Goal: Communication & Community: Answer question/provide support

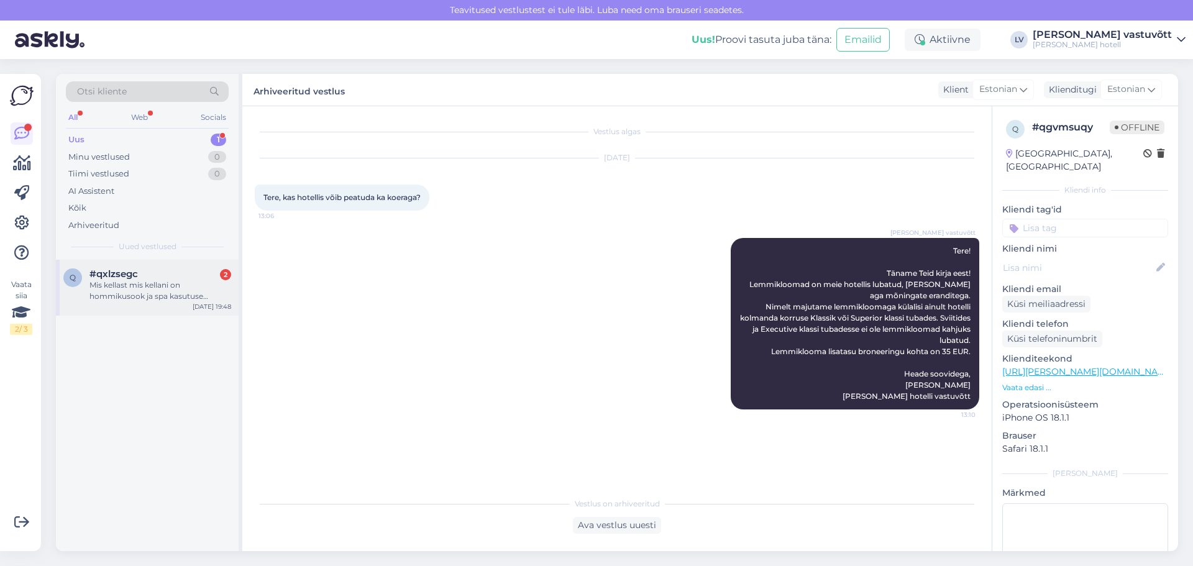
click at [157, 285] on div "Mis kellast mis kellani on hommikusook ja spa kasutuse tunnid?" at bounding box center [160, 291] width 142 height 22
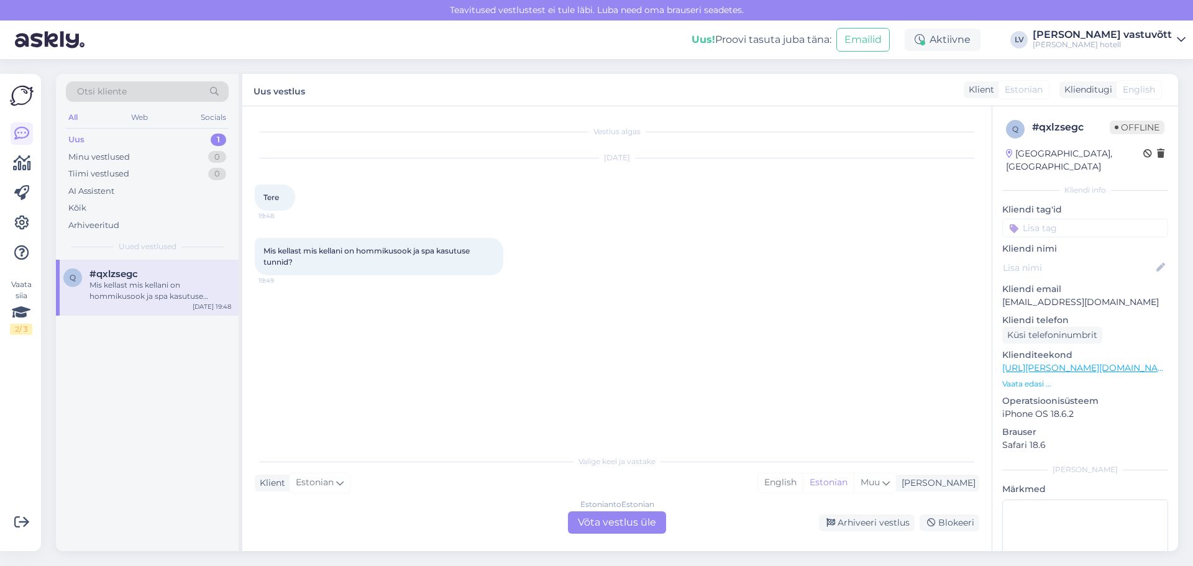
click at [362, 484] on div "Klient Estonian Mina English Estonian Muu" at bounding box center [617, 483] width 725 height 17
click at [594, 517] on div "Estonian to Estonian Võta vestlus üle" at bounding box center [617, 523] width 98 height 22
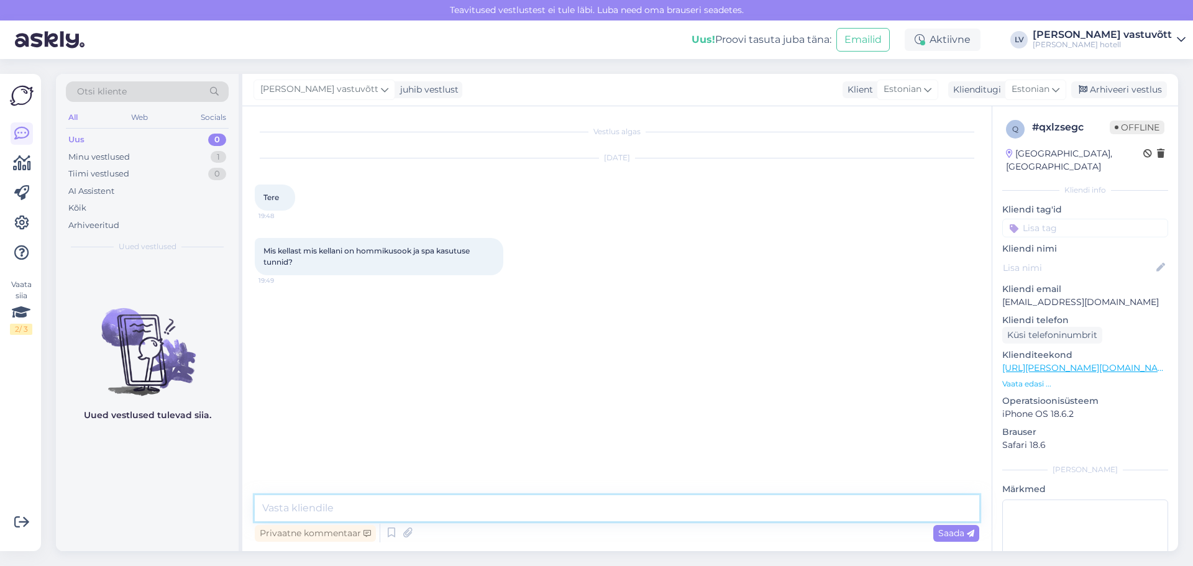
click at [340, 515] on textarea at bounding box center [617, 508] width 725 height 26
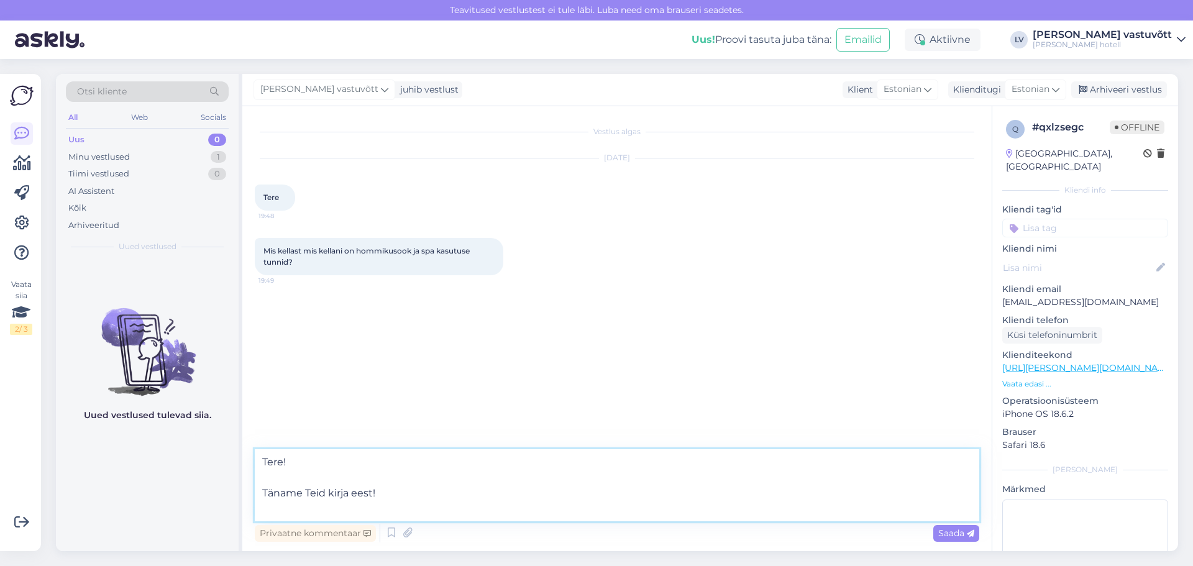
paste textarea "HOMMIKUSÖÖGI KELLAAJAD [PERSON_NAME] 7:00-11:00"
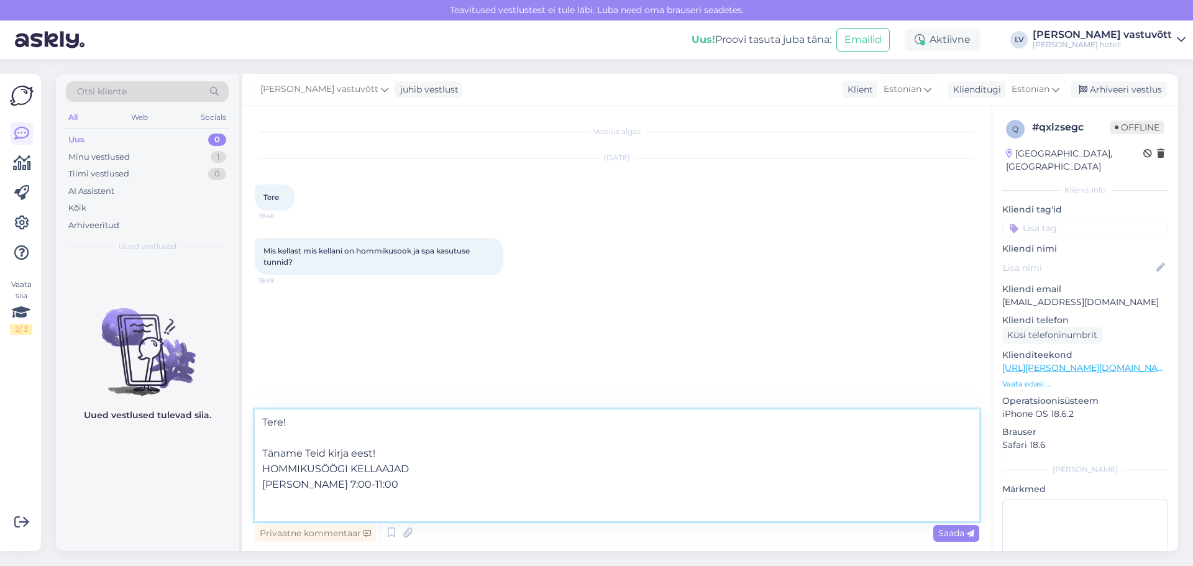
paste textarea "Spaa-lounge on avatud: T-P 7:30–11:00 P-N 17:00-23:00 [PERSON_NAME] 15:00–23:00…"
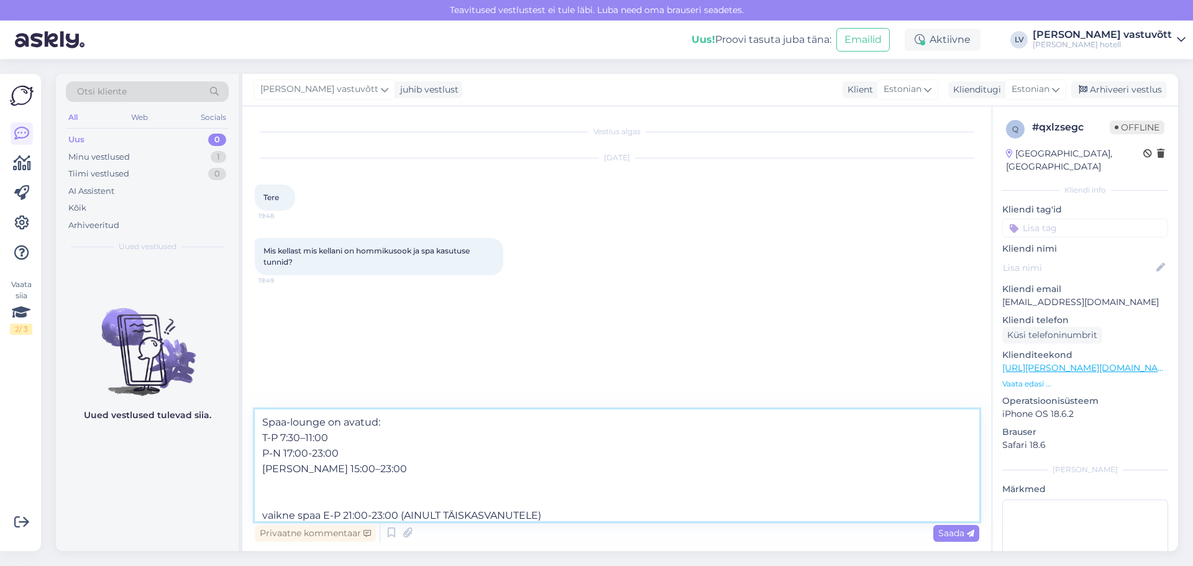
click at [266, 502] on textarea "Tere! Täname Teid kirja eest! HOMMIKUSÖÖGI KELLAAJAD [PERSON_NAME] 7:00-11:00 S…" at bounding box center [617, 466] width 725 height 112
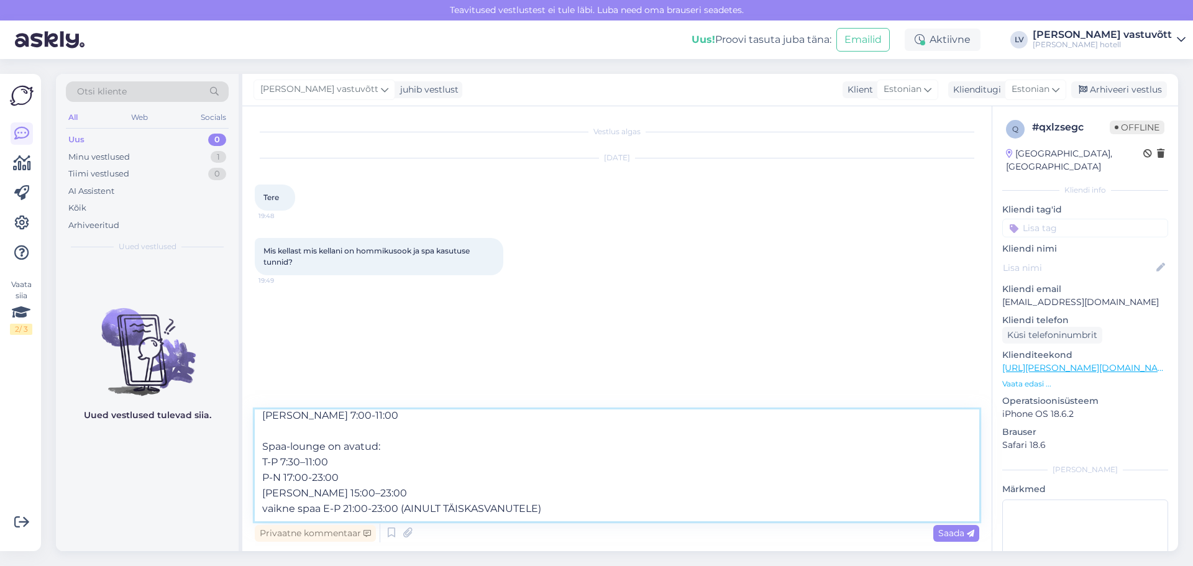
scroll to position [69, 0]
click at [268, 509] on textarea "Tere! Täname Teid kirja eest! HOMMIKUSÖÖGI KELLAAJAD [PERSON_NAME] 7:00-11:00 S…" at bounding box center [617, 466] width 725 height 112
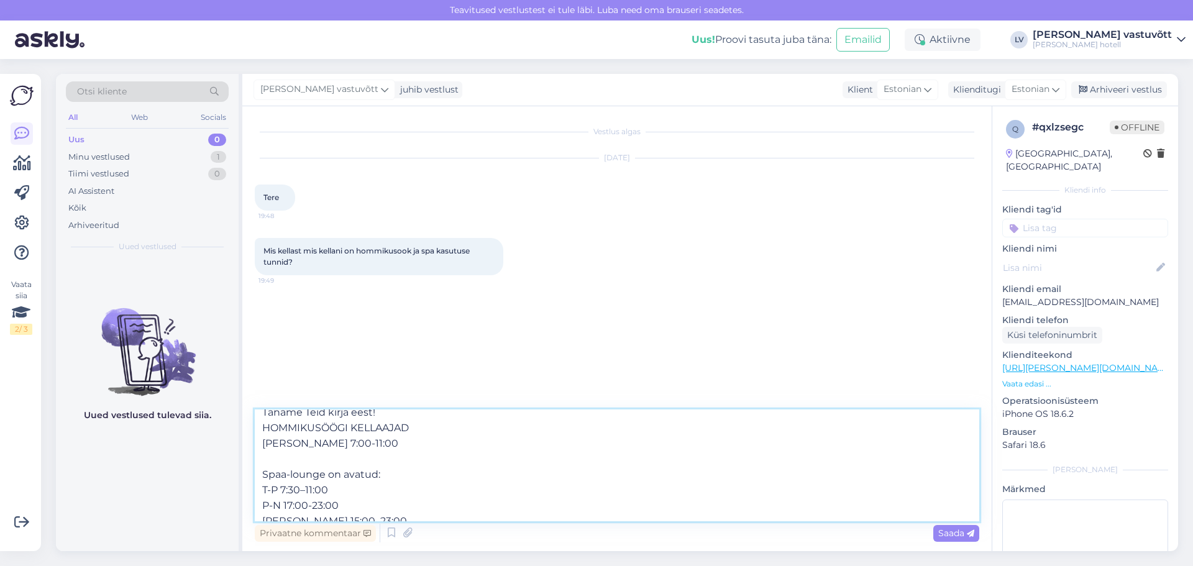
scroll to position [0, 0]
click at [385, 453] on textarea "Tere! Täname Teid kirja eest! HOMMIKUSÖÖGI KELLAAJAD [PERSON_NAME] 7:00-11:00 S…" at bounding box center [617, 466] width 725 height 112
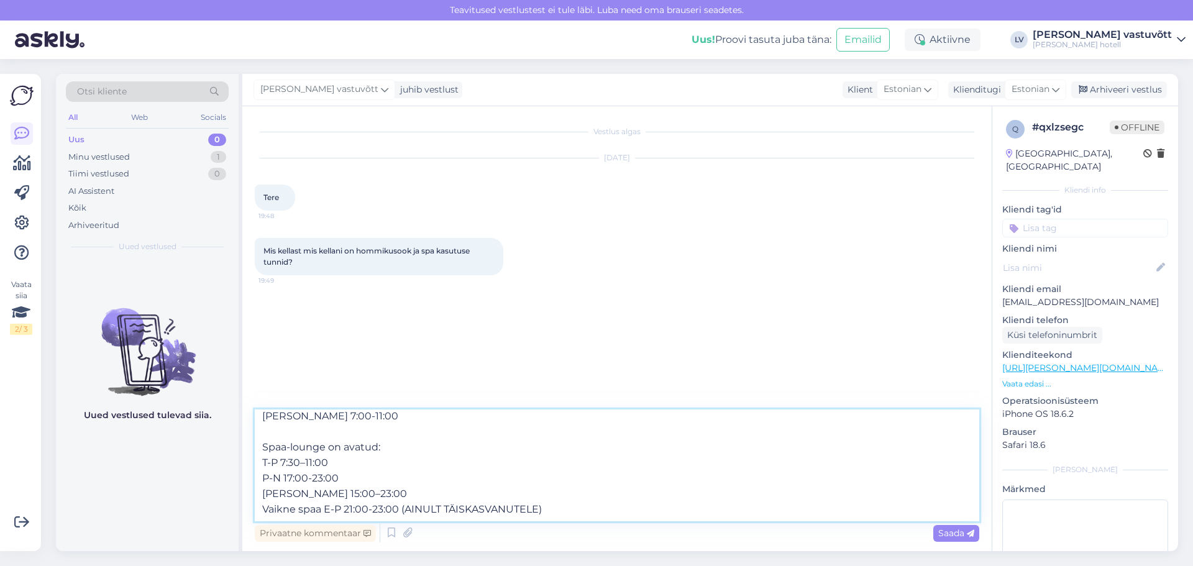
scroll to position [85, 0]
click at [554, 507] on textarea "Tere! Täname Teid kirja eest! HOMMIKUSÖÖGI KELLAAJAD [PERSON_NAME] 7:00-11:00 S…" at bounding box center [617, 466] width 725 height 112
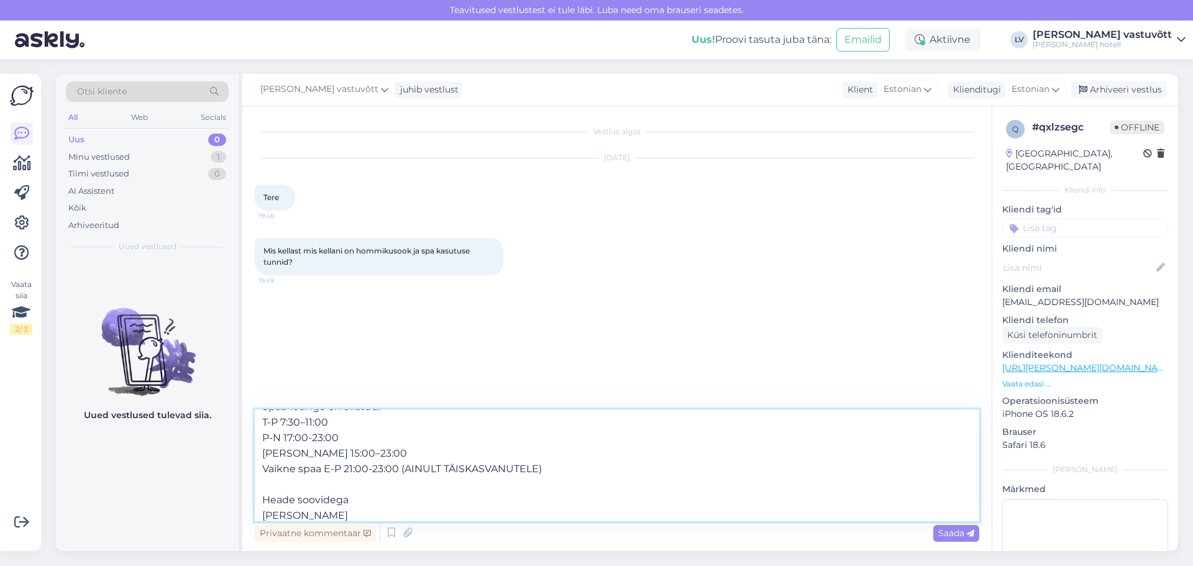
scroll to position [140, 0]
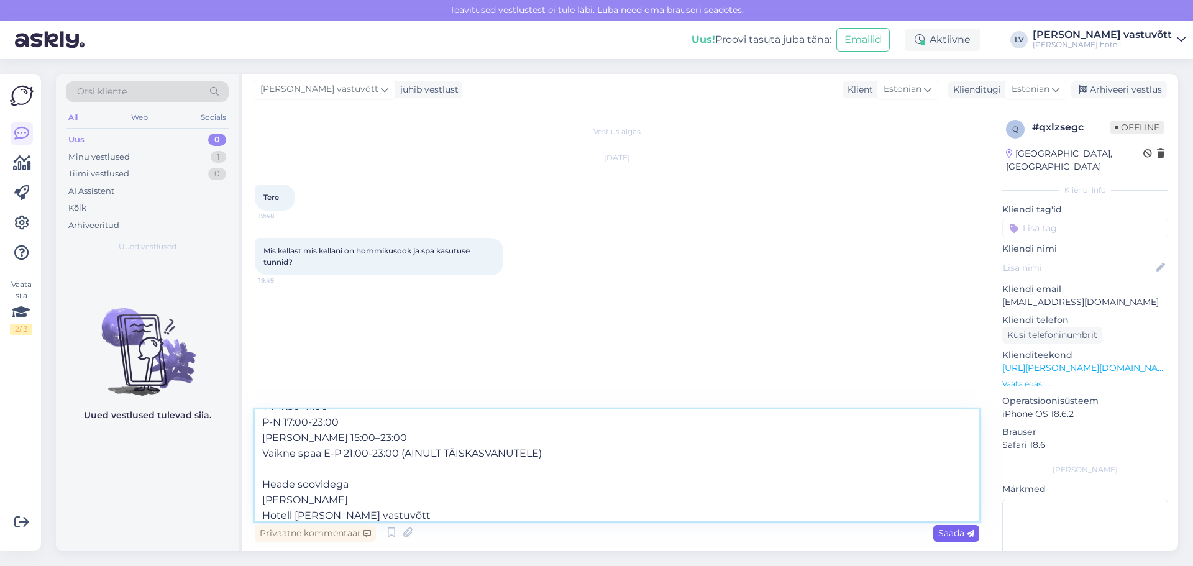
type textarea "Tere! Täname Teid kirja eest! HOMMIKUSÖÖGI KELLAAJAD [PERSON_NAME] 7:00-11:00 S…"
click at [949, 538] on span "Saada" at bounding box center [956, 533] width 36 height 11
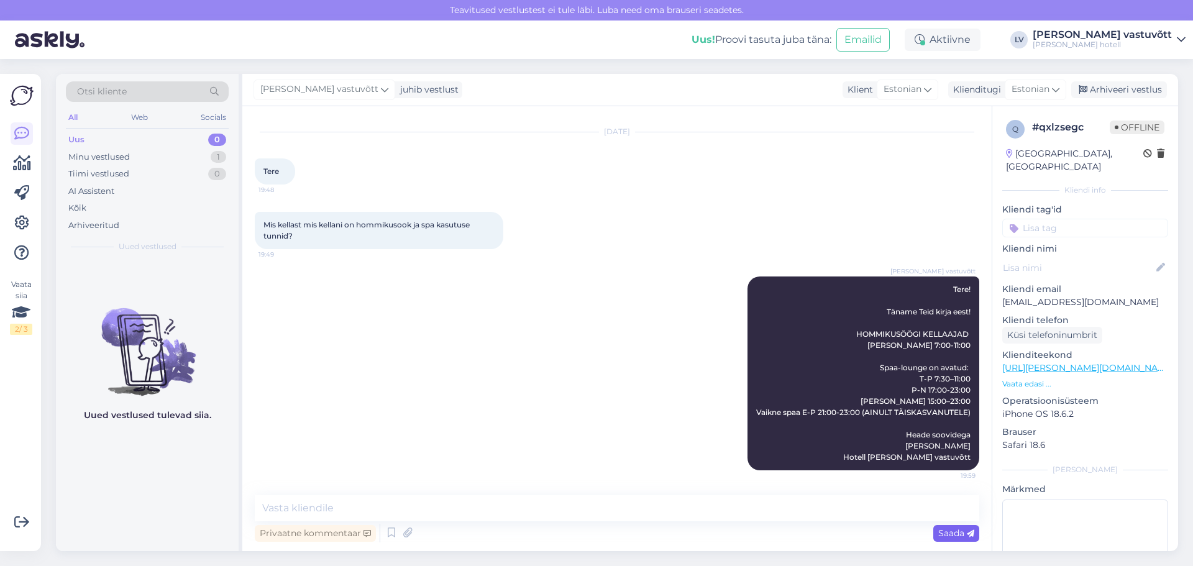
scroll to position [0, 0]
click at [186, 154] on div "Minu vestlused 1" at bounding box center [147, 157] width 163 height 17
